Goal: Transaction & Acquisition: Purchase product/service

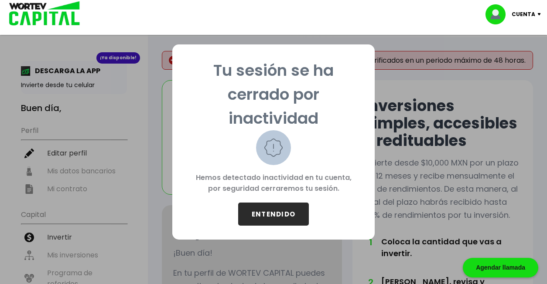
click at [277, 214] on button "ENTENDIDO" at bounding box center [273, 214] width 71 height 23
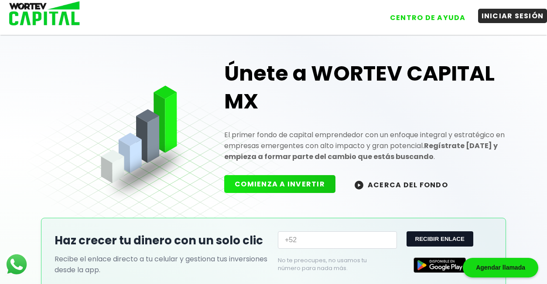
click at [510, 17] on button "INICIAR SESIÓN" at bounding box center [512, 16] width 69 height 14
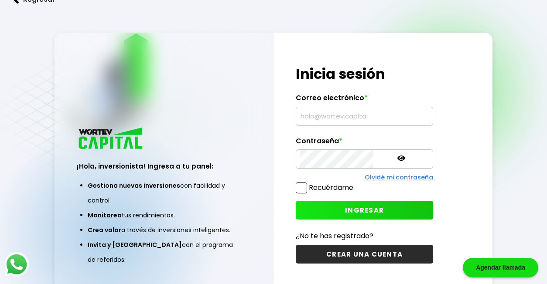
click at [348, 120] on input "text" at bounding box center [365, 116] width 130 height 18
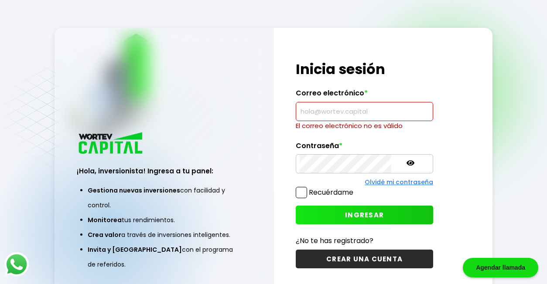
type input "[EMAIL_ADDRESS][DOMAIN_NAME]"
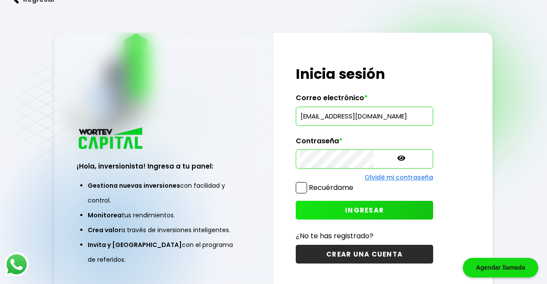
click at [303, 189] on span at bounding box center [301, 187] width 11 height 11
click at [355, 184] on input "Recuérdame" at bounding box center [355, 184] width 0 height 0
click at [345, 211] on span "INGRESAR" at bounding box center [364, 210] width 39 height 9
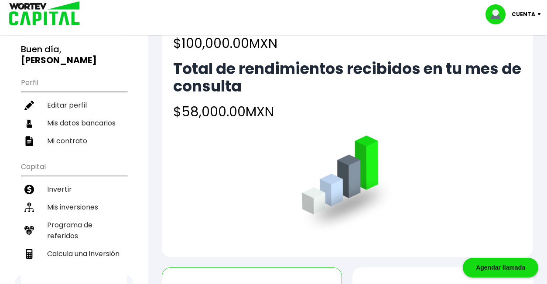
scroll to position [60, 0]
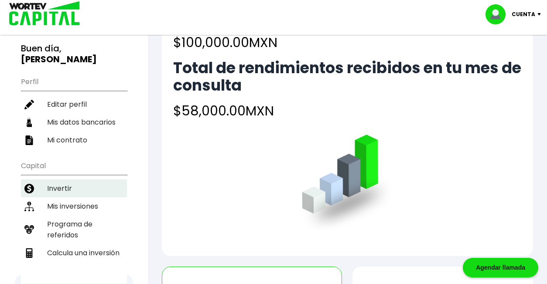
click at [58, 180] on li "Invertir" at bounding box center [74, 189] width 106 height 18
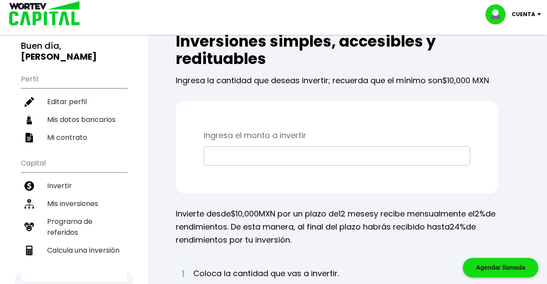
scroll to position [68, 0]
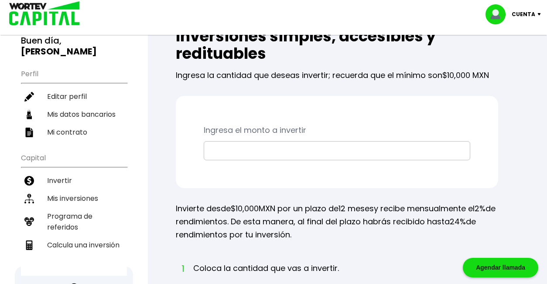
click at [270, 145] on input "text" at bounding box center [337, 151] width 259 height 18
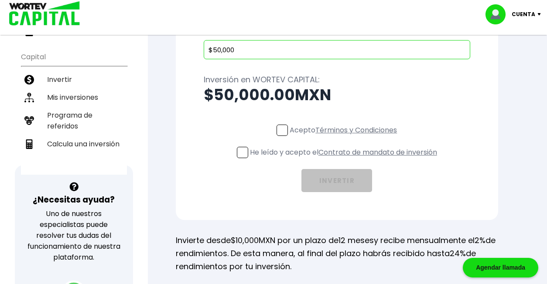
scroll to position [177, 0]
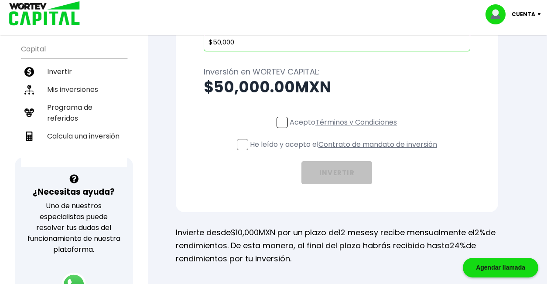
type input "$50,000"
click at [282, 121] on span at bounding box center [282, 122] width 11 height 11
click at [345, 129] on input "Acepto Términos y Condiciones" at bounding box center [345, 129] width 0 height 0
click at [242, 145] on span at bounding box center [242, 144] width 11 height 11
click at [345, 151] on input "He leído y acepto el Contrato de mandato de inversión" at bounding box center [345, 151] width 0 height 0
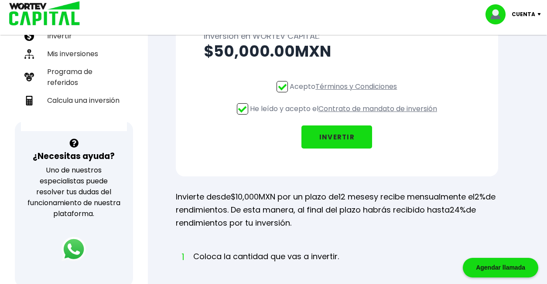
scroll to position [0, 0]
